Goal: Information Seeking & Learning: Learn about a topic

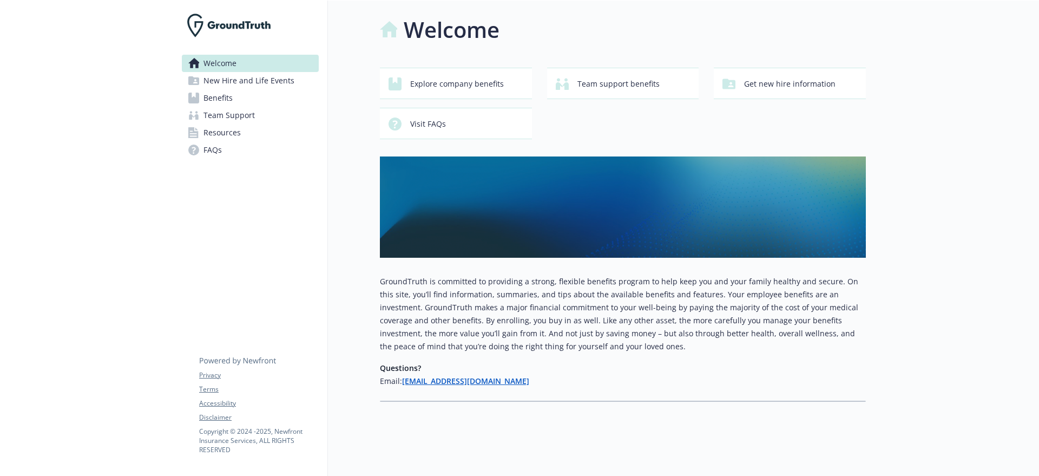
click at [198, 101] on icon at bounding box center [193, 98] width 11 height 11
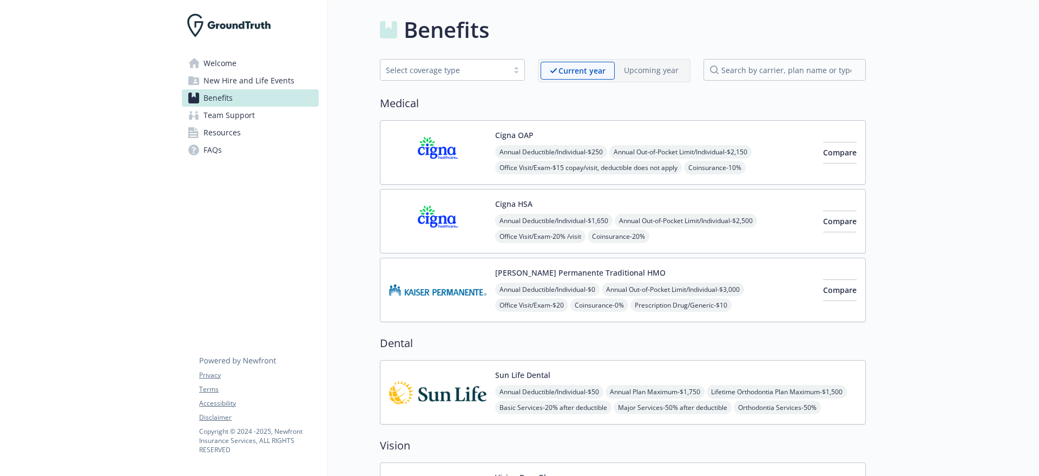
click at [433, 385] on img at bounding box center [437, 392] width 97 height 46
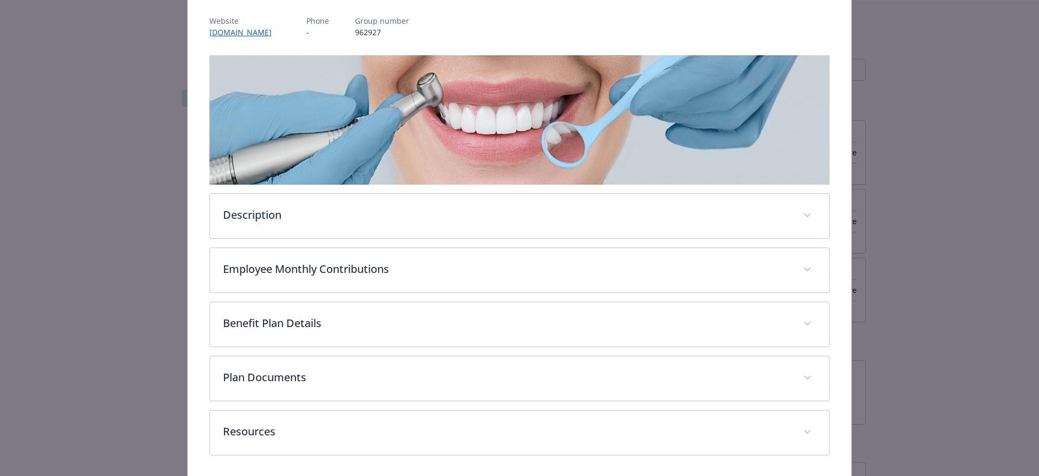
scroll to position [136, 0]
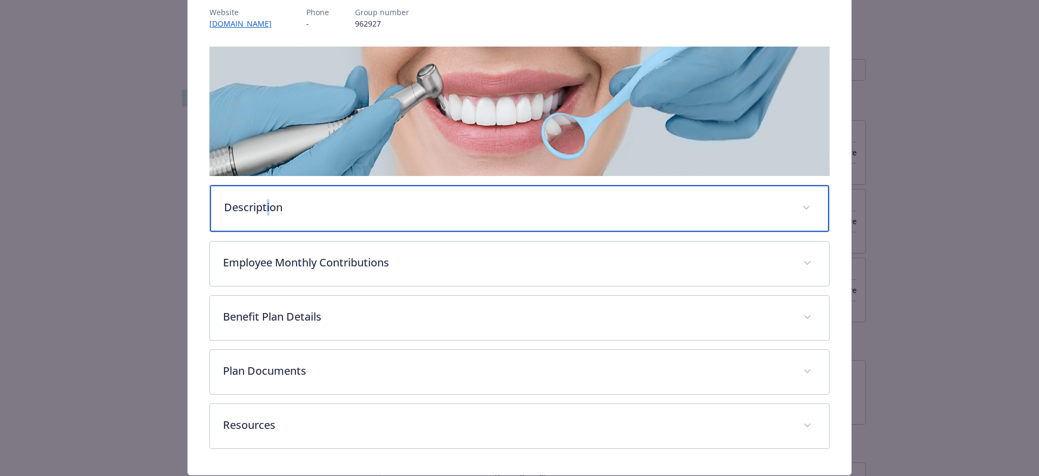
click at [265, 206] on p "Description" at bounding box center [507, 207] width 566 height 16
